Goal: Navigation & Orientation: Find specific page/section

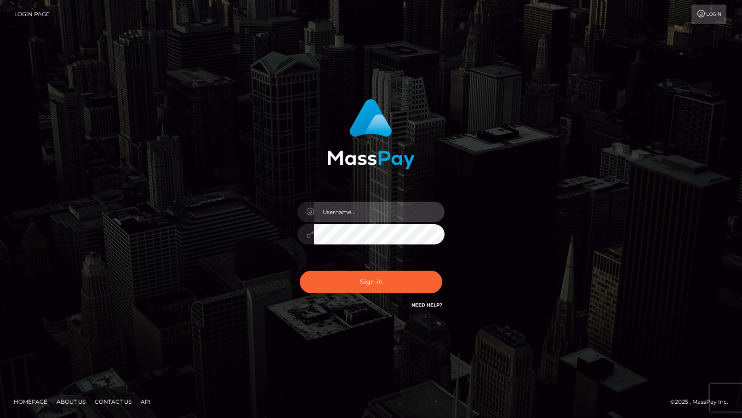
click at [358, 206] on input "text" at bounding box center [379, 211] width 131 height 21
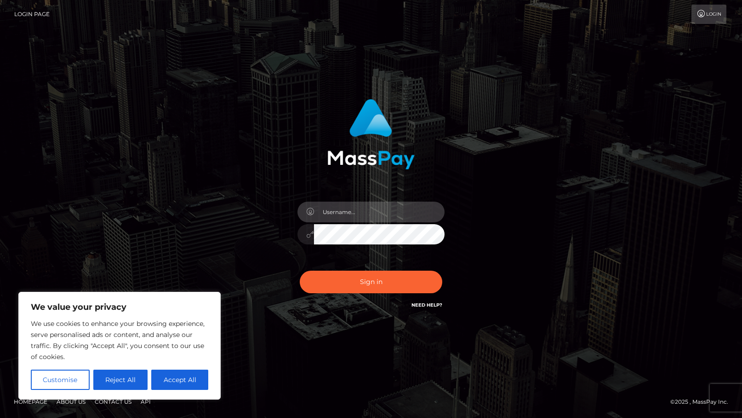
type input "duquesne.rahm"
click at [300, 270] on button "Sign in" at bounding box center [371, 281] width 143 height 23
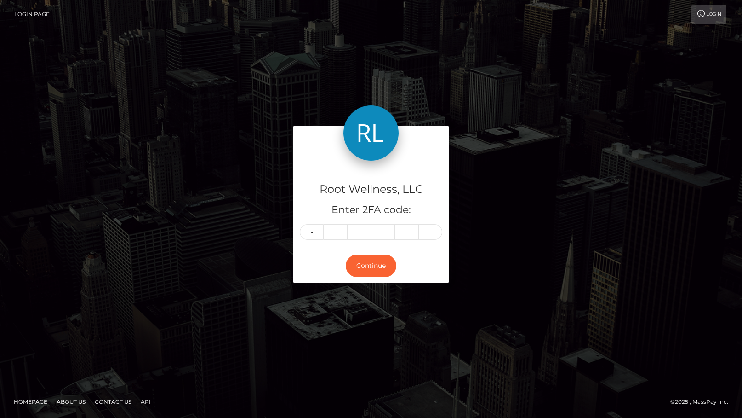
type input "8"
type input "9"
type input "1"
type input "5"
type input "0"
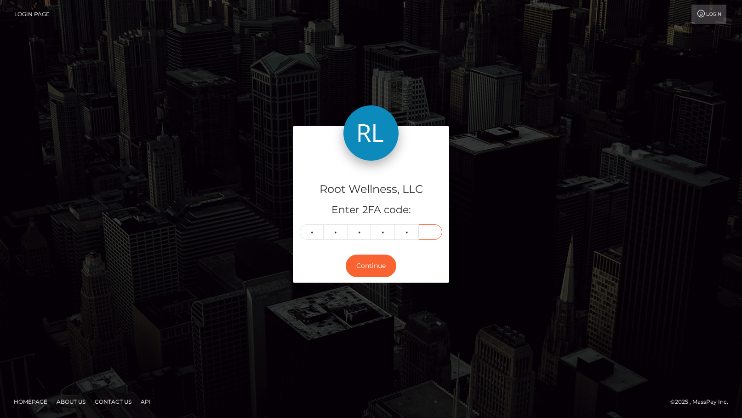
type input "7"
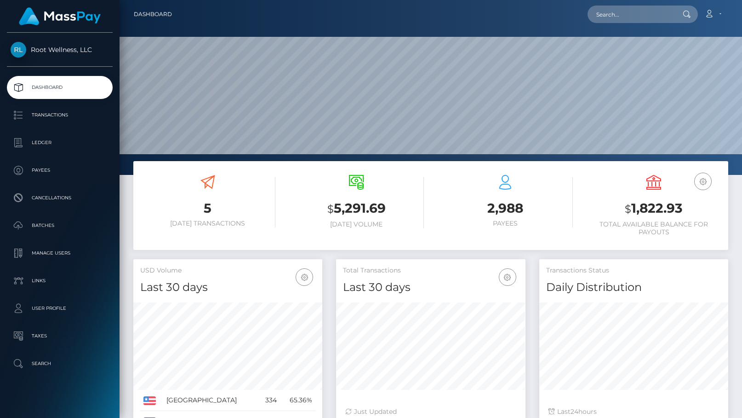
scroll to position [163, 189]
click at [640, 18] on input "text" at bounding box center [631, 14] width 86 height 17
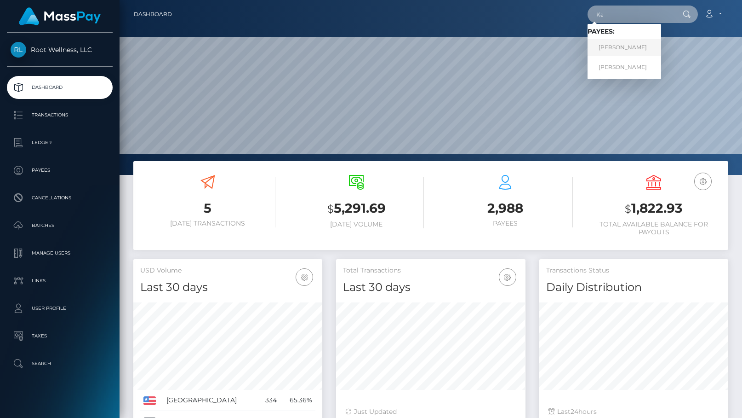
type input "K"
type input "barnes"
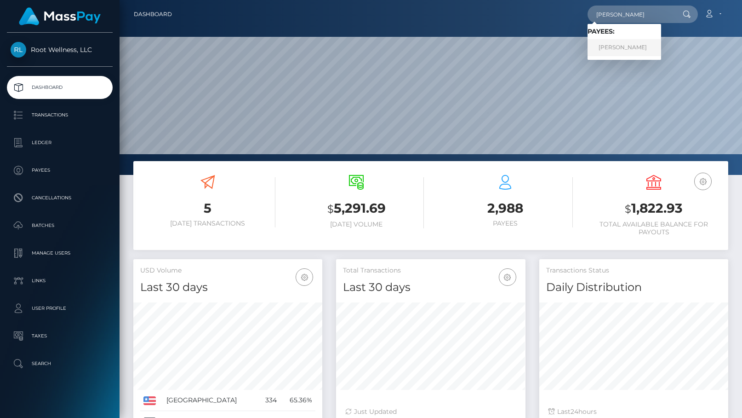
click at [633, 50] on link "Katlyn Barnes" at bounding box center [625, 47] width 74 height 17
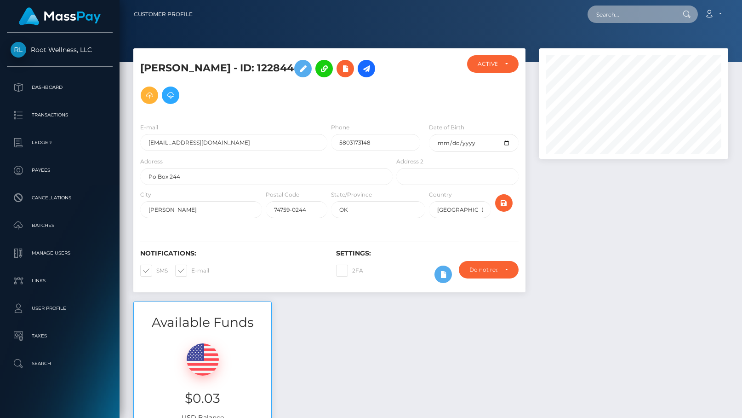
click at [643, 21] on input "text" at bounding box center [631, 14] width 86 height 17
paste input "Marleen Ulmer"
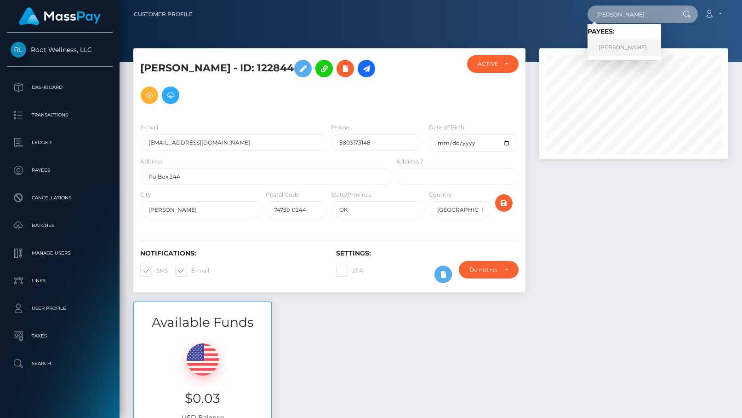
type input "Marleen Ulmer"
click at [623, 51] on link "Marleen Ulmer" at bounding box center [625, 47] width 74 height 17
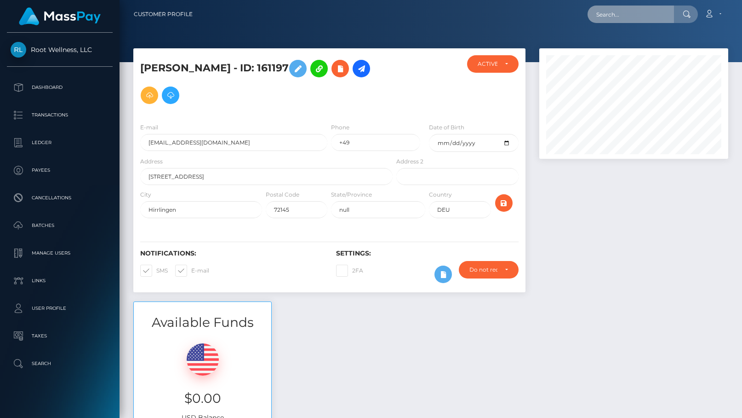
click at [640, 14] on input "text" at bounding box center [631, 14] width 86 height 17
paste input "michaelsen"
type input "michaelsen"
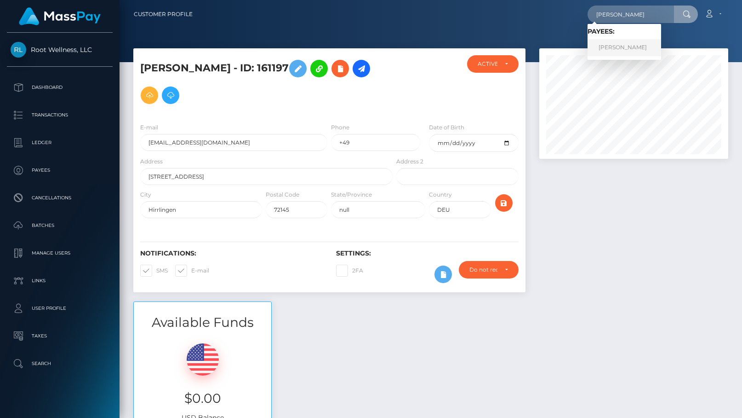
click at [627, 40] on link "Heike Michaelsen" at bounding box center [625, 47] width 74 height 17
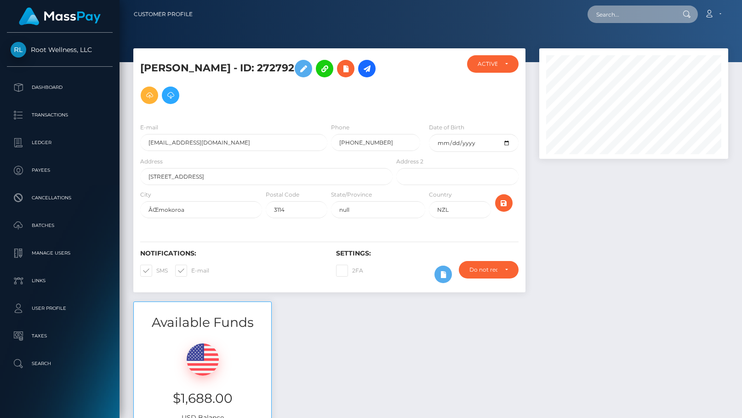
click at [617, 13] on input "text" at bounding box center [631, 14] width 86 height 17
paste input "sommer"
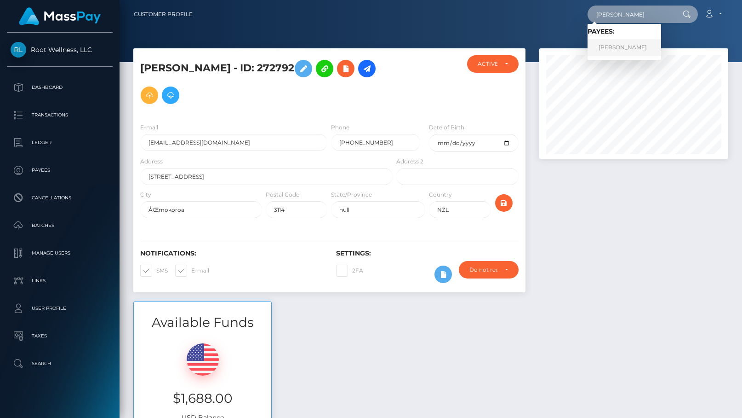
type input "sommer"
click at [622, 47] on link "Jennifer Sommer" at bounding box center [625, 47] width 74 height 17
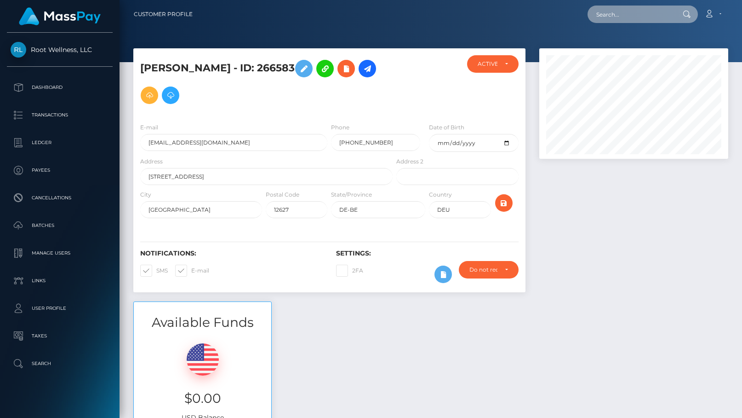
click at [626, 17] on input "text" at bounding box center [631, 14] width 86 height 17
paste input "[EMAIL_ADDRESS][DOMAIN_NAME]"
type input "[EMAIL_ADDRESS][DOMAIN_NAME]"
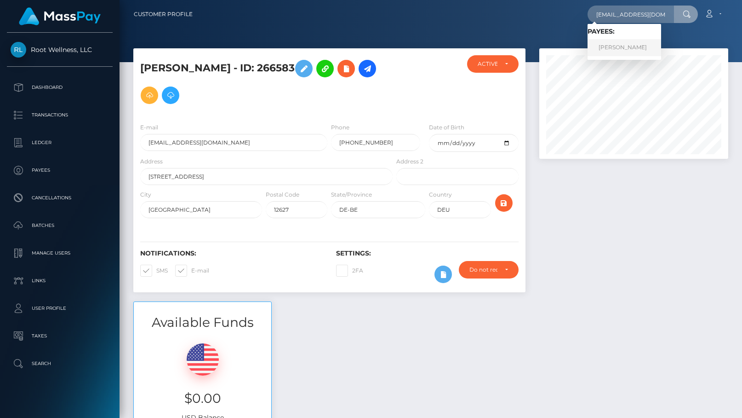
click at [619, 45] on link "Joerg Reichstein" at bounding box center [625, 47] width 74 height 17
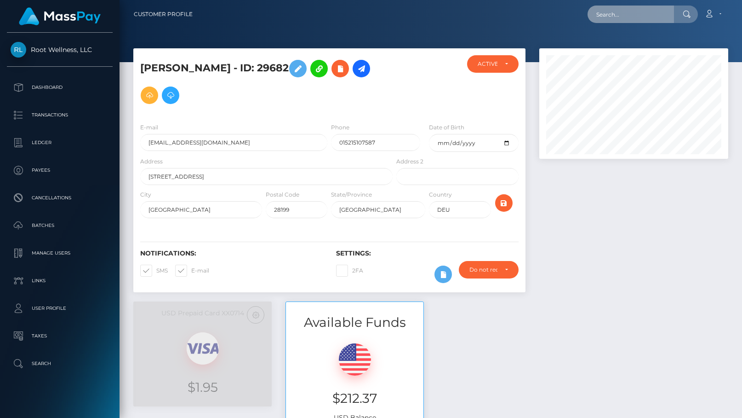
click at [619, 16] on input "text" at bounding box center [631, 14] width 86 height 17
paste input "deprogrammiert@gmail.com"
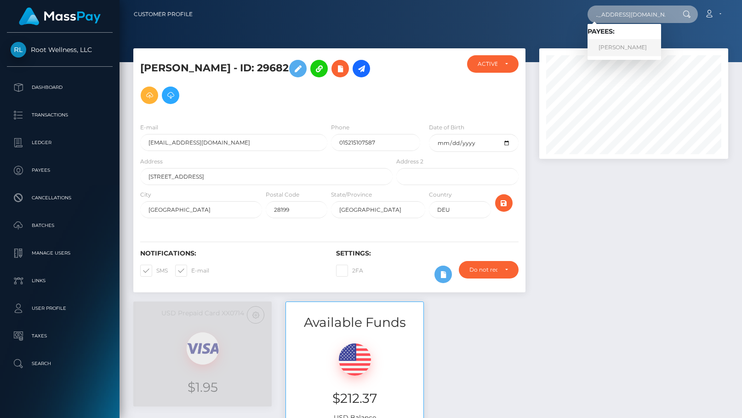
type input "deprogrammiert@gmail.com"
click at [622, 50] on link "Yannick Favresse" at bounding box center [625, 47] width 74 height 17
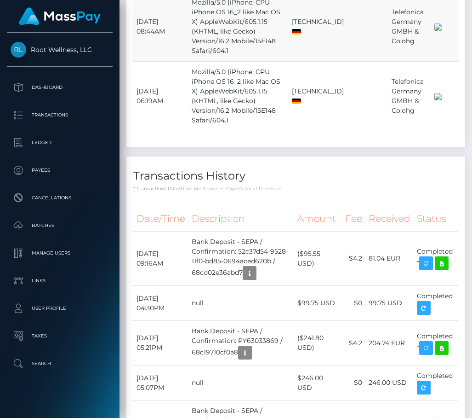
scroll to position [459695, 459706]
click at [52, 227] on p "Batches" at bounding box center [60, 225] width 98 height 14
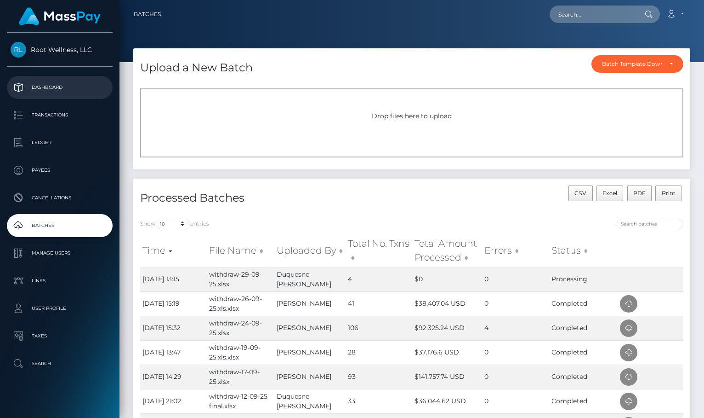
click at [59, 90] on p "Dashboard" at bounding box center [60, 87] width 98 height 14
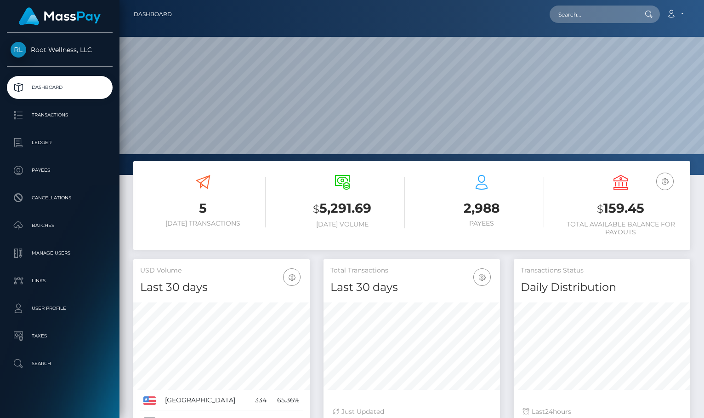
scroll to position [163, 177]
click at [55, 228] on p "Batches" at bounding box center [60, 225] width 98 height 14
